Goal: Information Seeking & Learning: Understand process/instructions

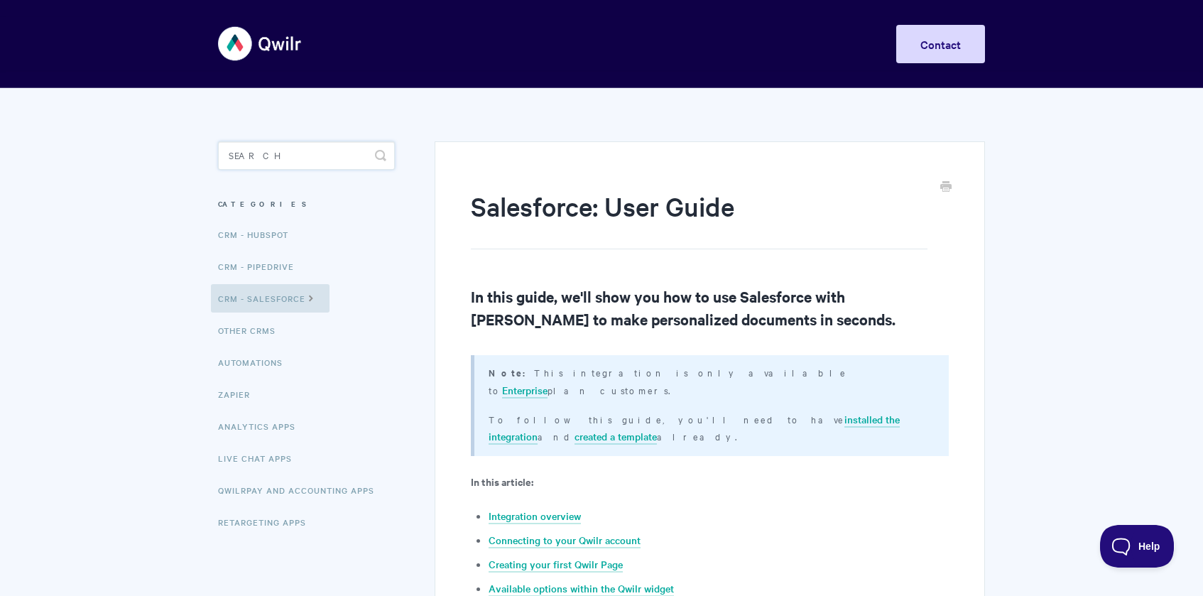
click at [288, 157] on input "Search" at bounding box center [306, 155] width 177 height 28
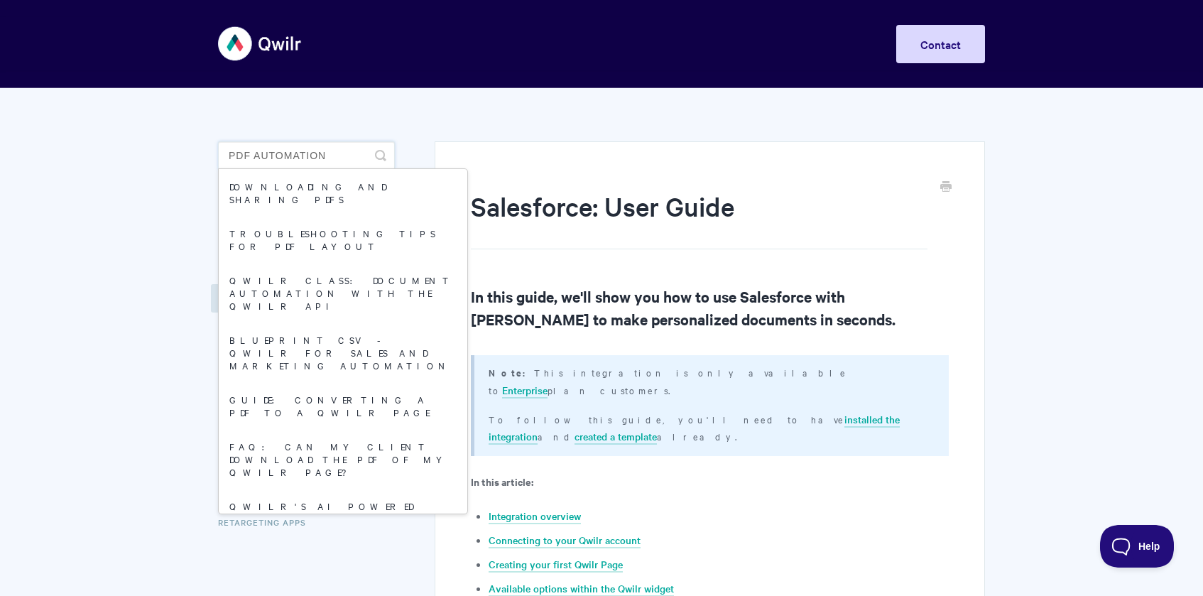
type input "pdf automation"
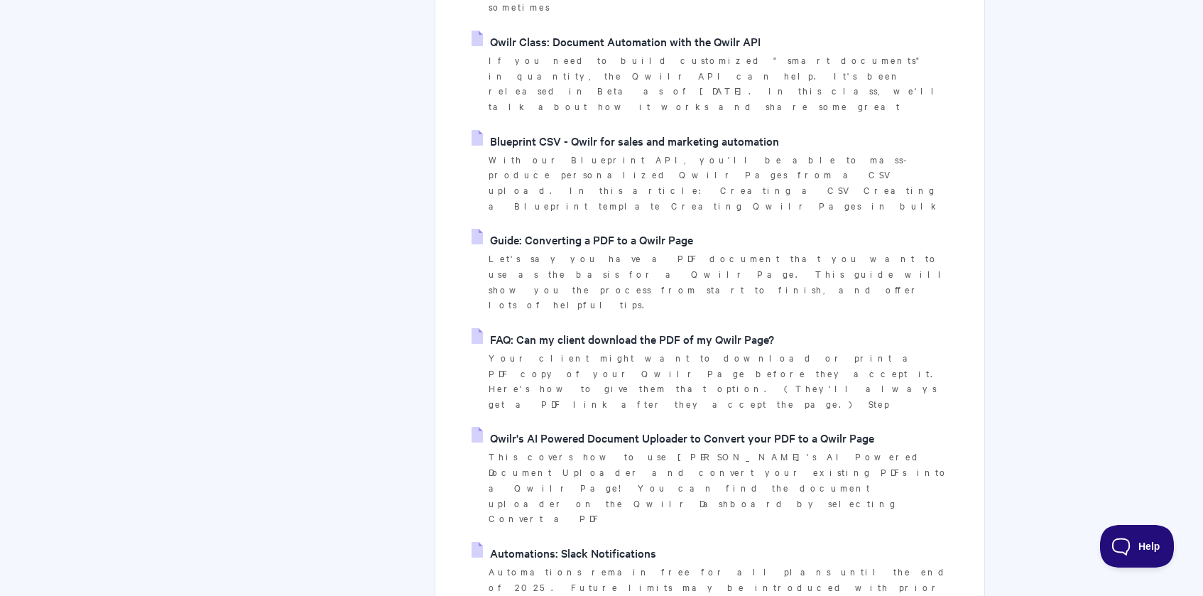
scroll to position [426, 0]
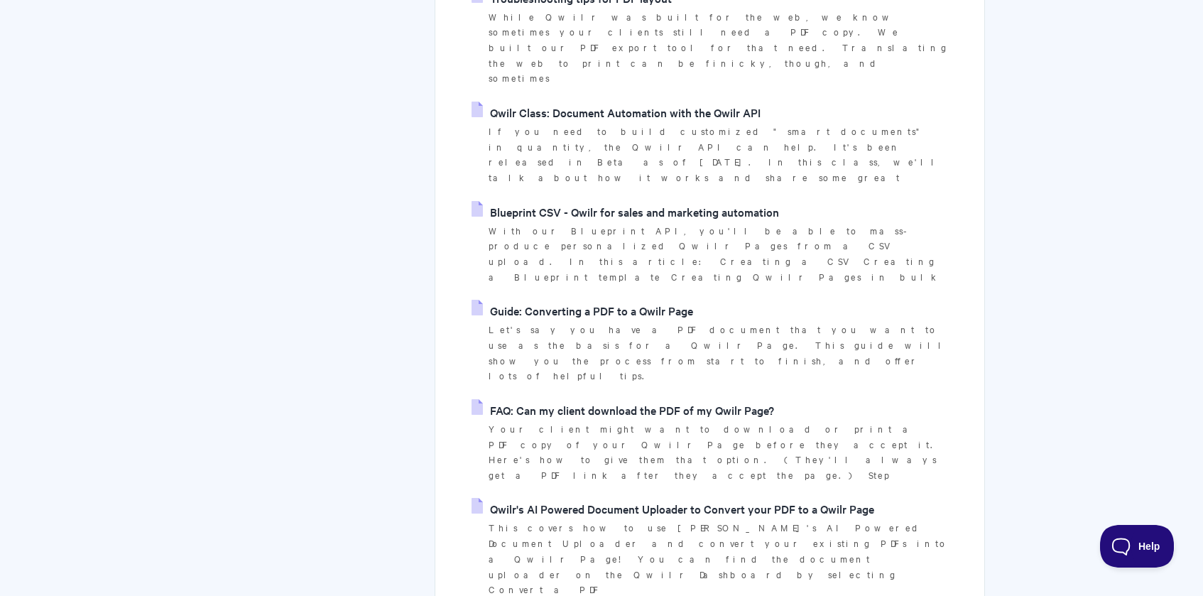
click at [642, 399] on link "FAQ: Can my client download the PDF of my Qwilr Page?" at bounding box center [622, 409] width 302 height 21
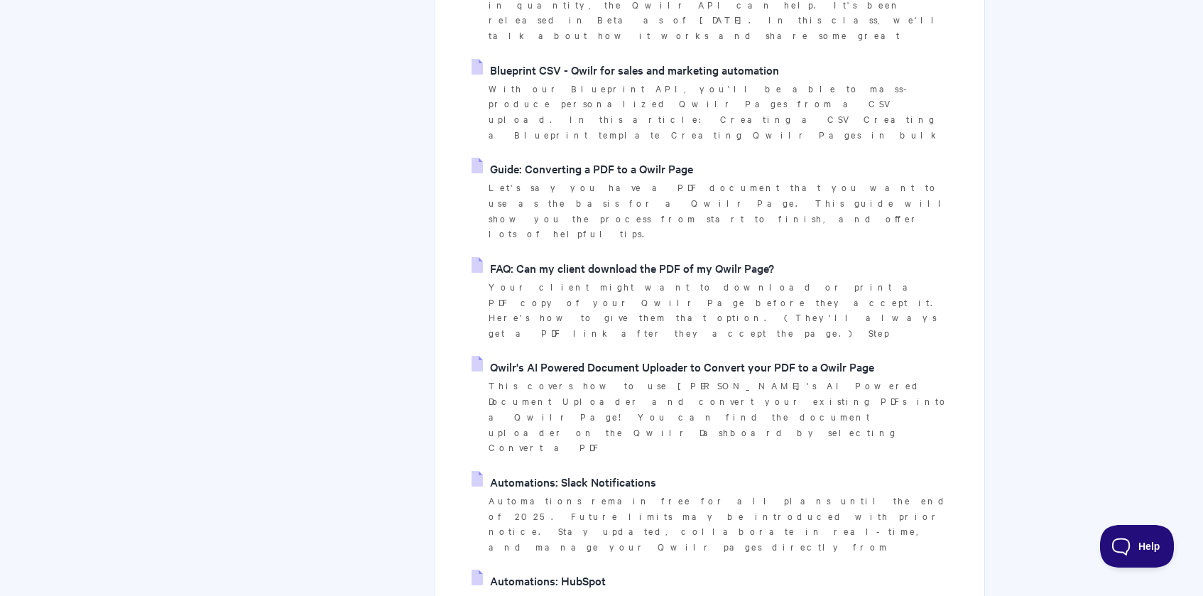
scroll to position [639, 0]
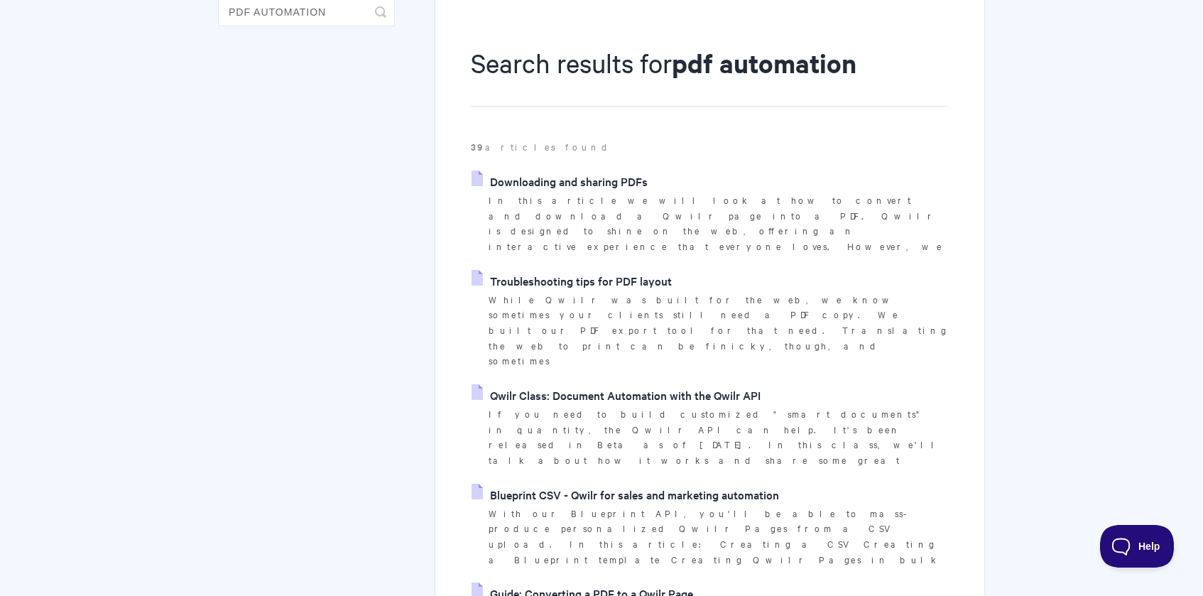
scroll to position [142, 0]
click at [621, 190] on link "Downloading and sharing PDFs" at bounding box center [559, 182] width 176 height 21
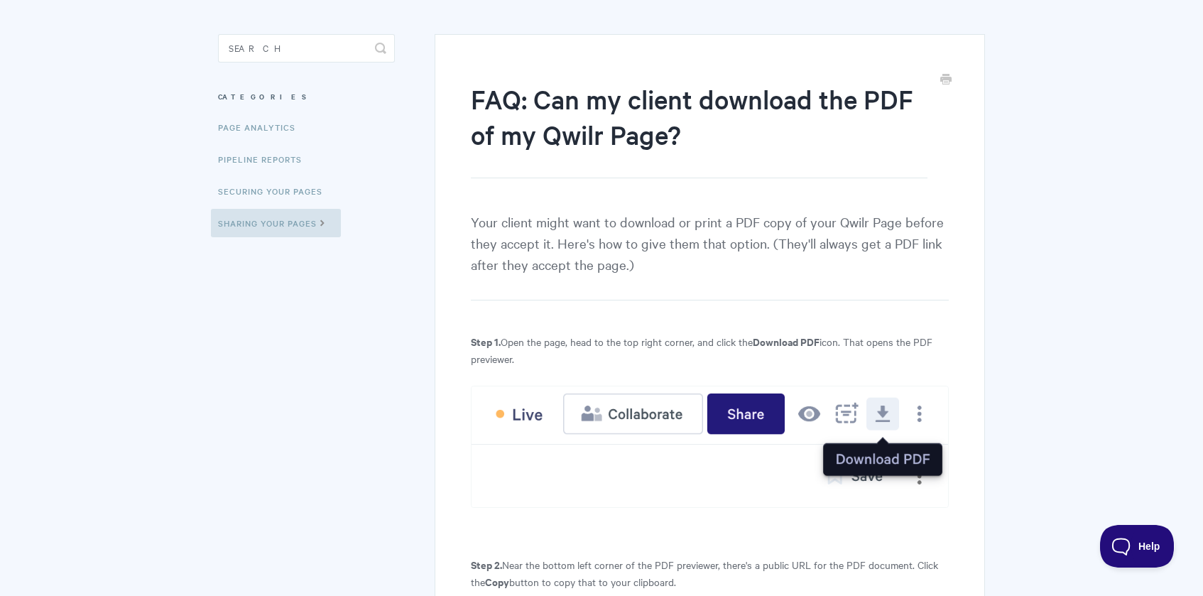
scroll to position [102, 0]
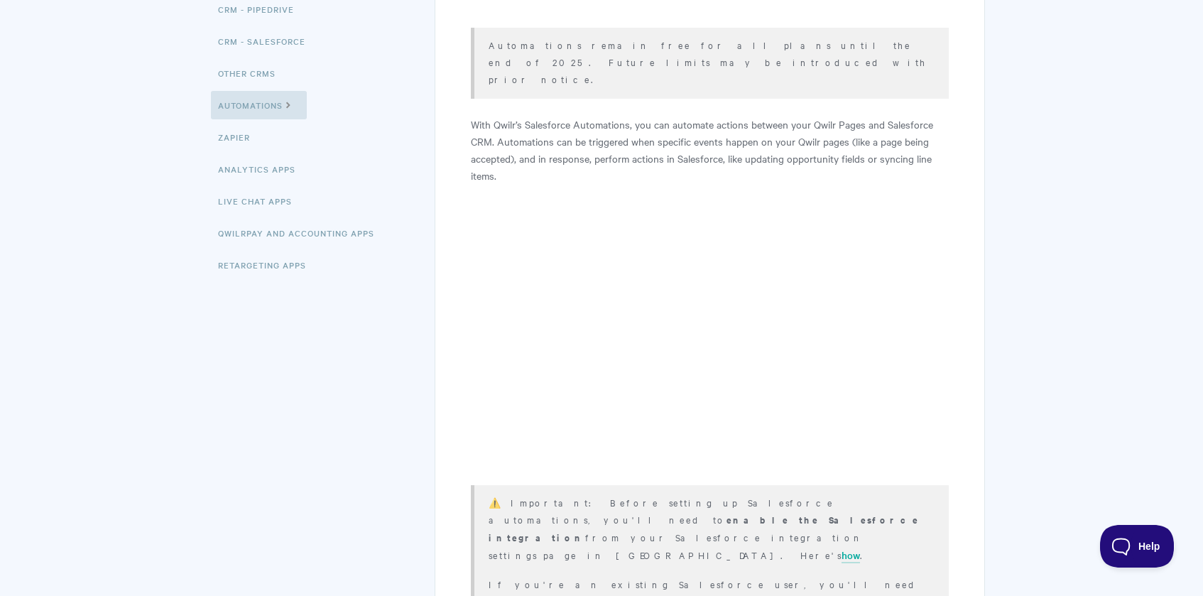
scroll to position [284, 0]
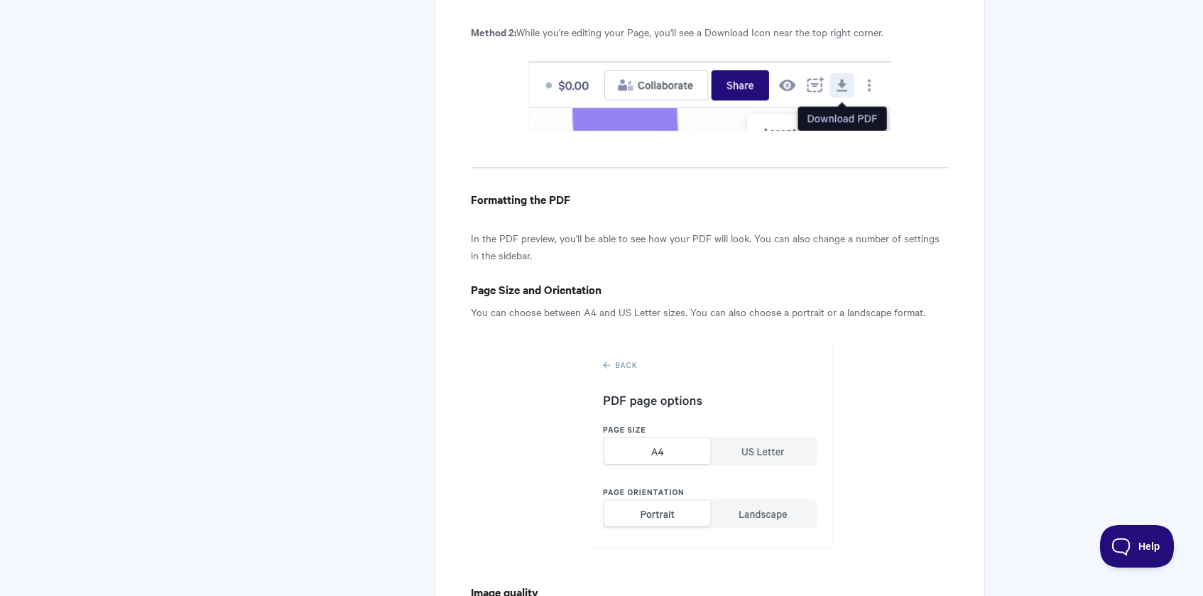
scroll to position [1491, 0]
